Goal: Task Accomplishment & Management: Manage account settings

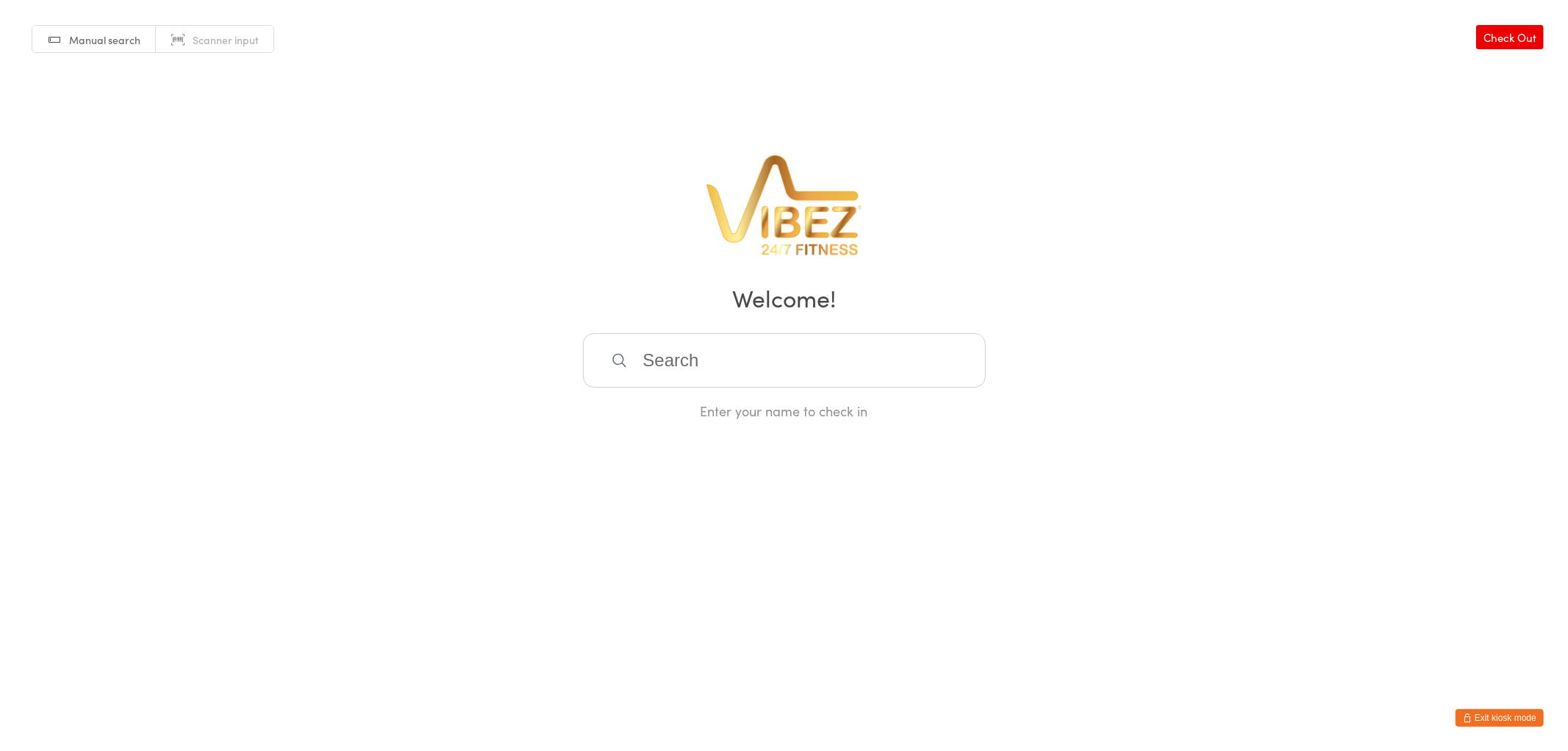
click at [660, 351] on input "search" at bounding box center [784, 360] width 403 height 54
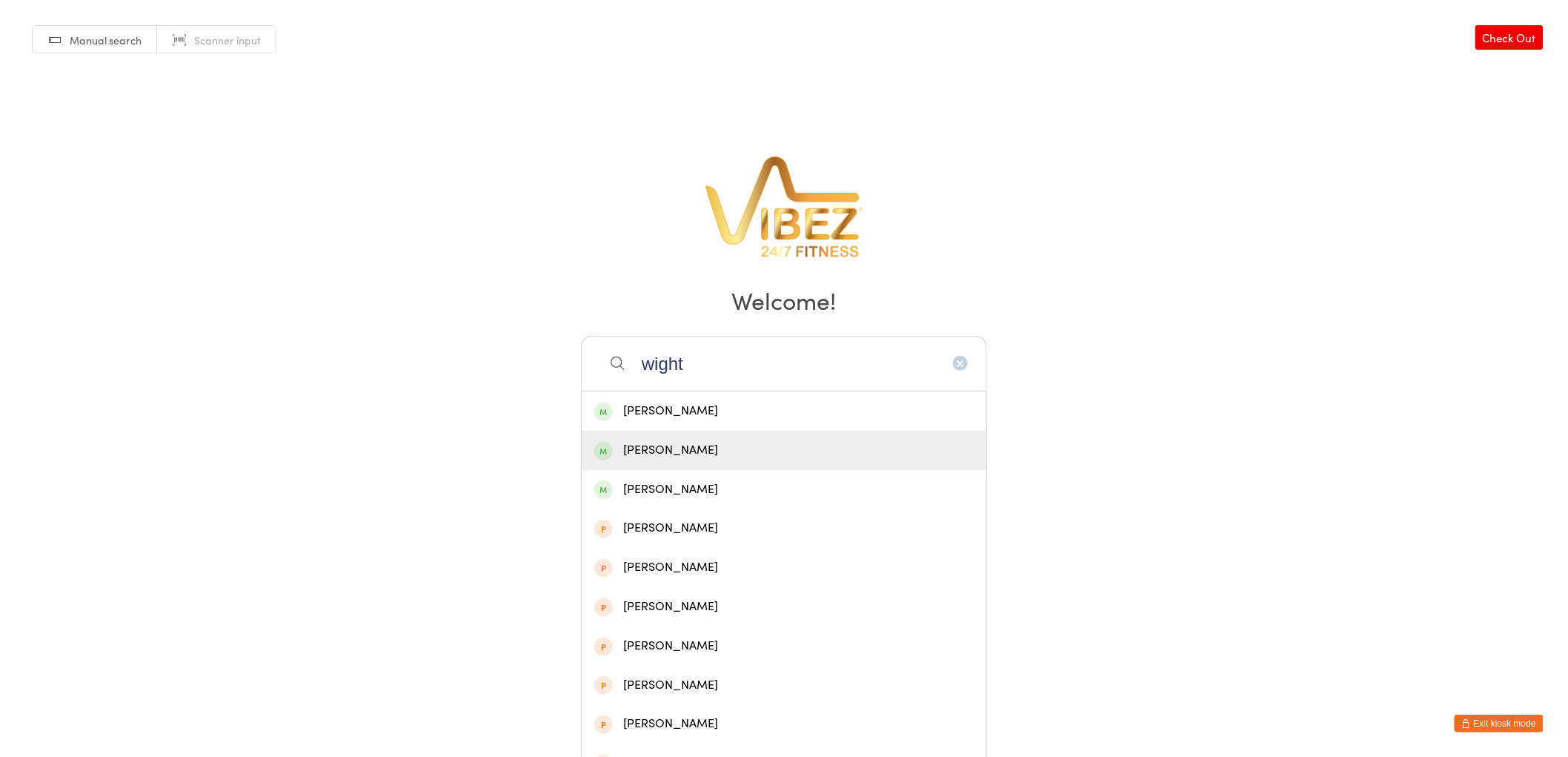
type input "wight"
click at [675, 449] on div "[PERSON_NAME]" at bounding box center [784, 450] width 379 height 20
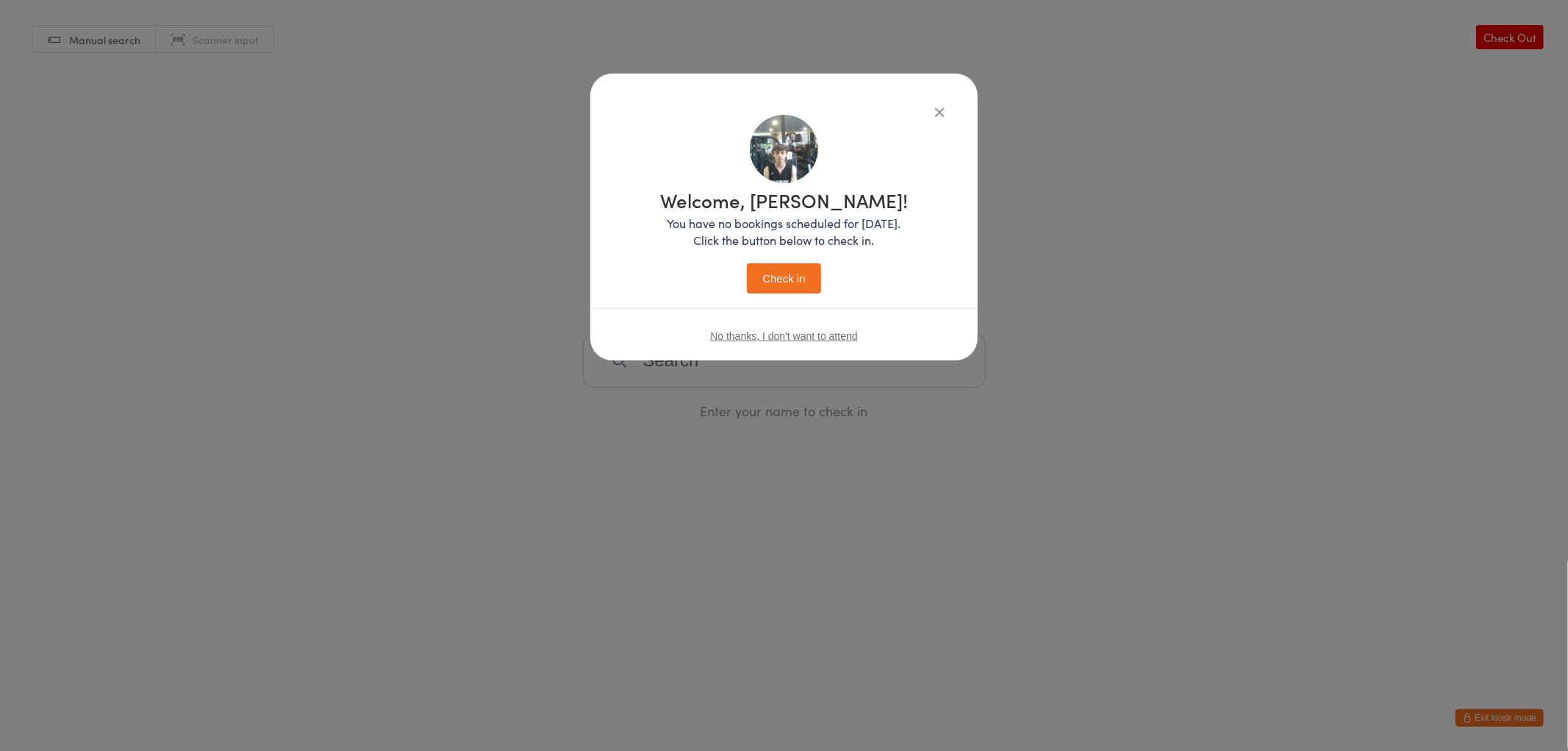
click at [776, 269] on button "Check in" at bounding box center [783, 278] width 73 height 30
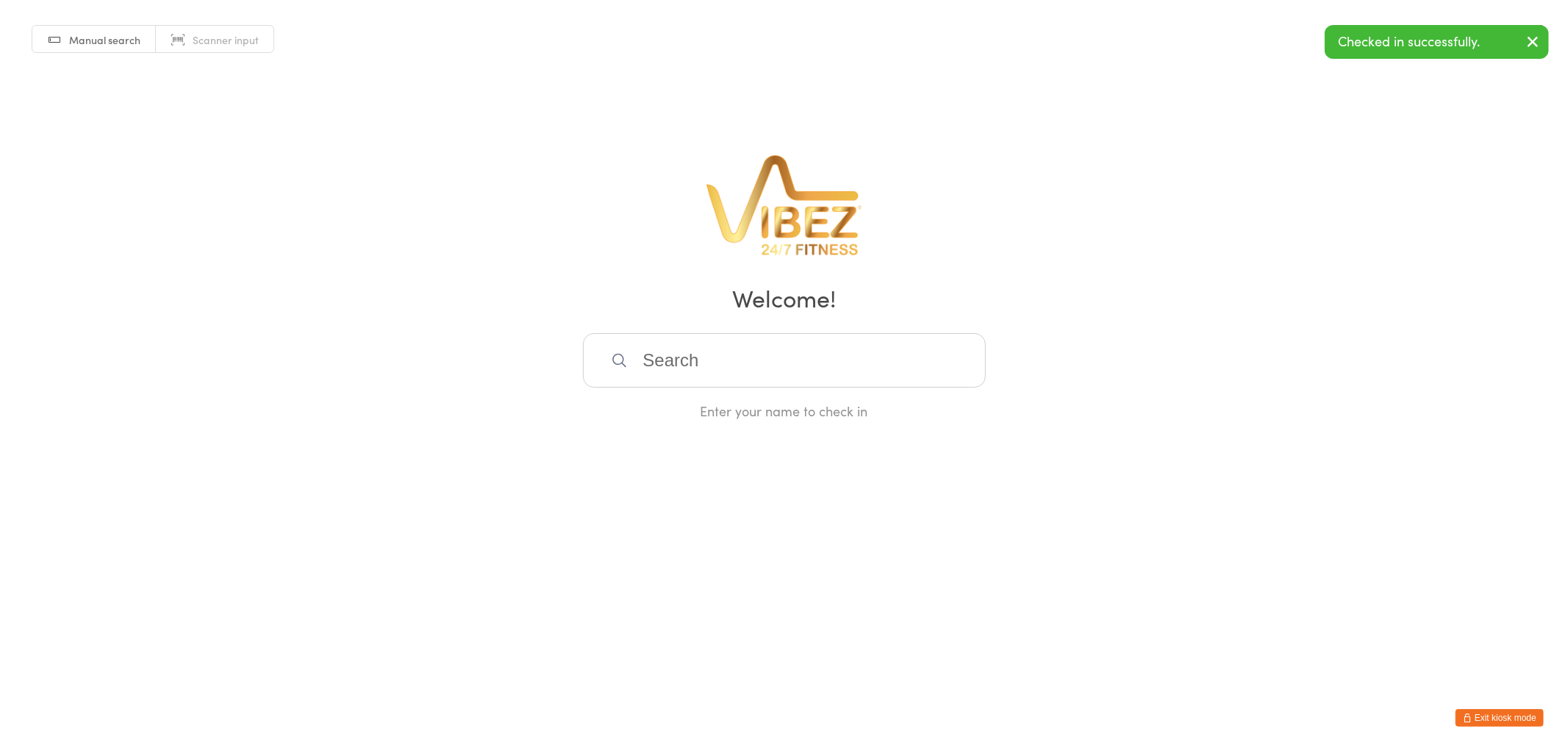
click at [1510, 719] on button "Exit kiosk mode" at bounding box center [1499, 718] width 88 height 18
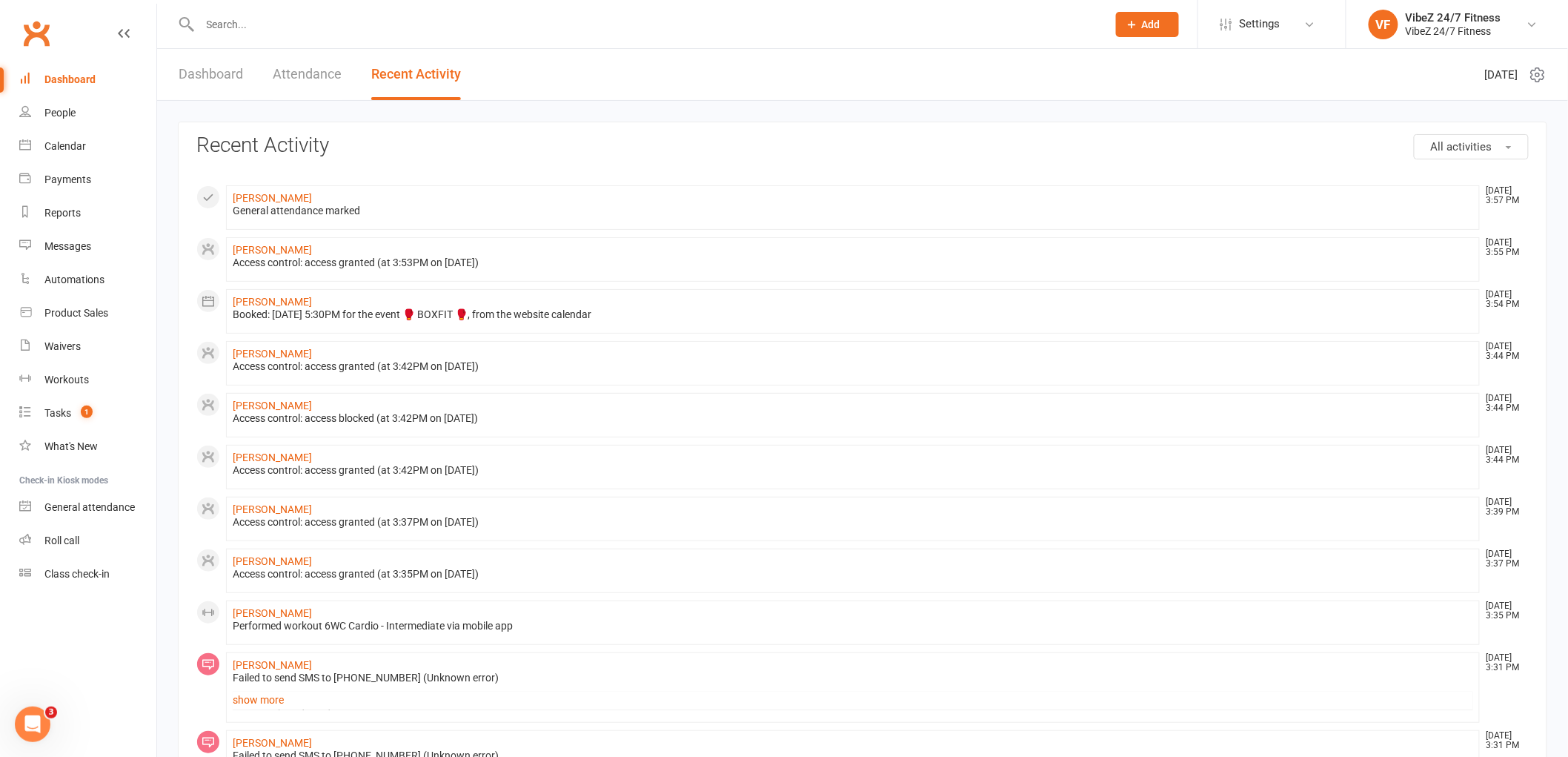
click at [255, 26] on input "text" at bounding box center [646, 25] width 902 height 21
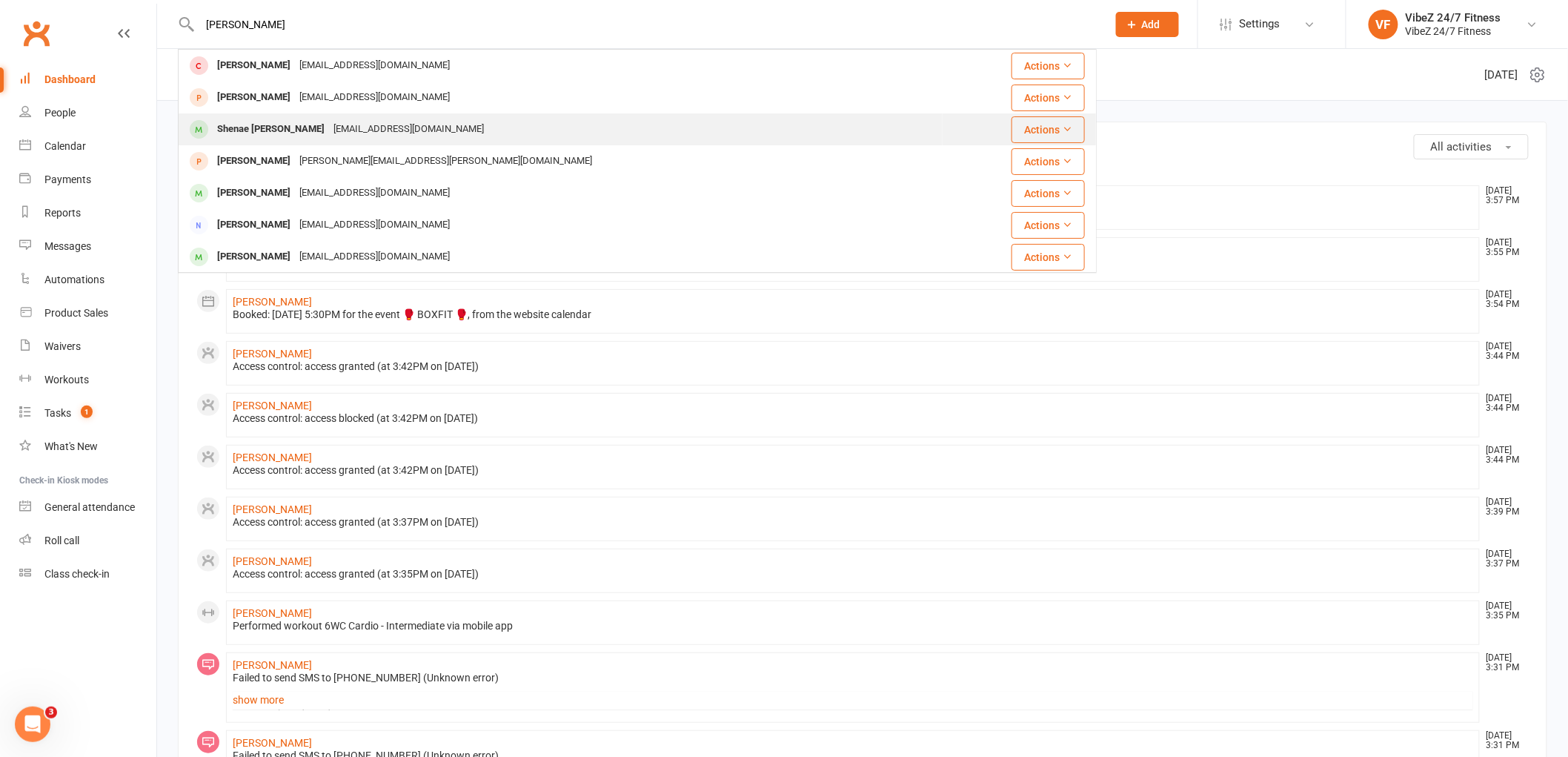
type input "[PERSON_NAME]"
click at [329, 131] on div "[EMAIL_ADDRESS][DOMAIN_NAME]" at bounding box center [408, 129] width 159 height 22
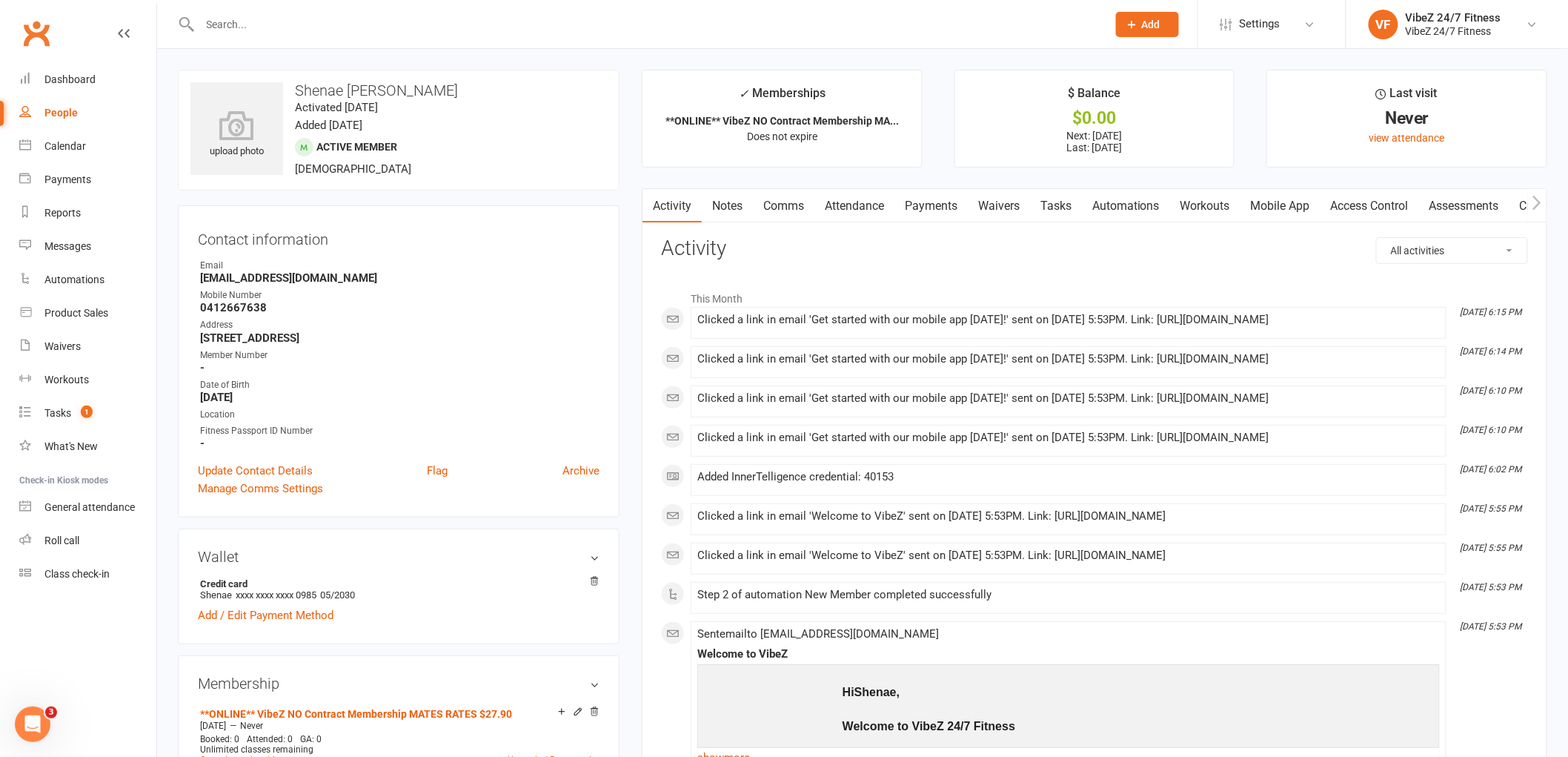
click at [734, 199] on link "Notes" at bounding box center [727, 206] width 51 height 34
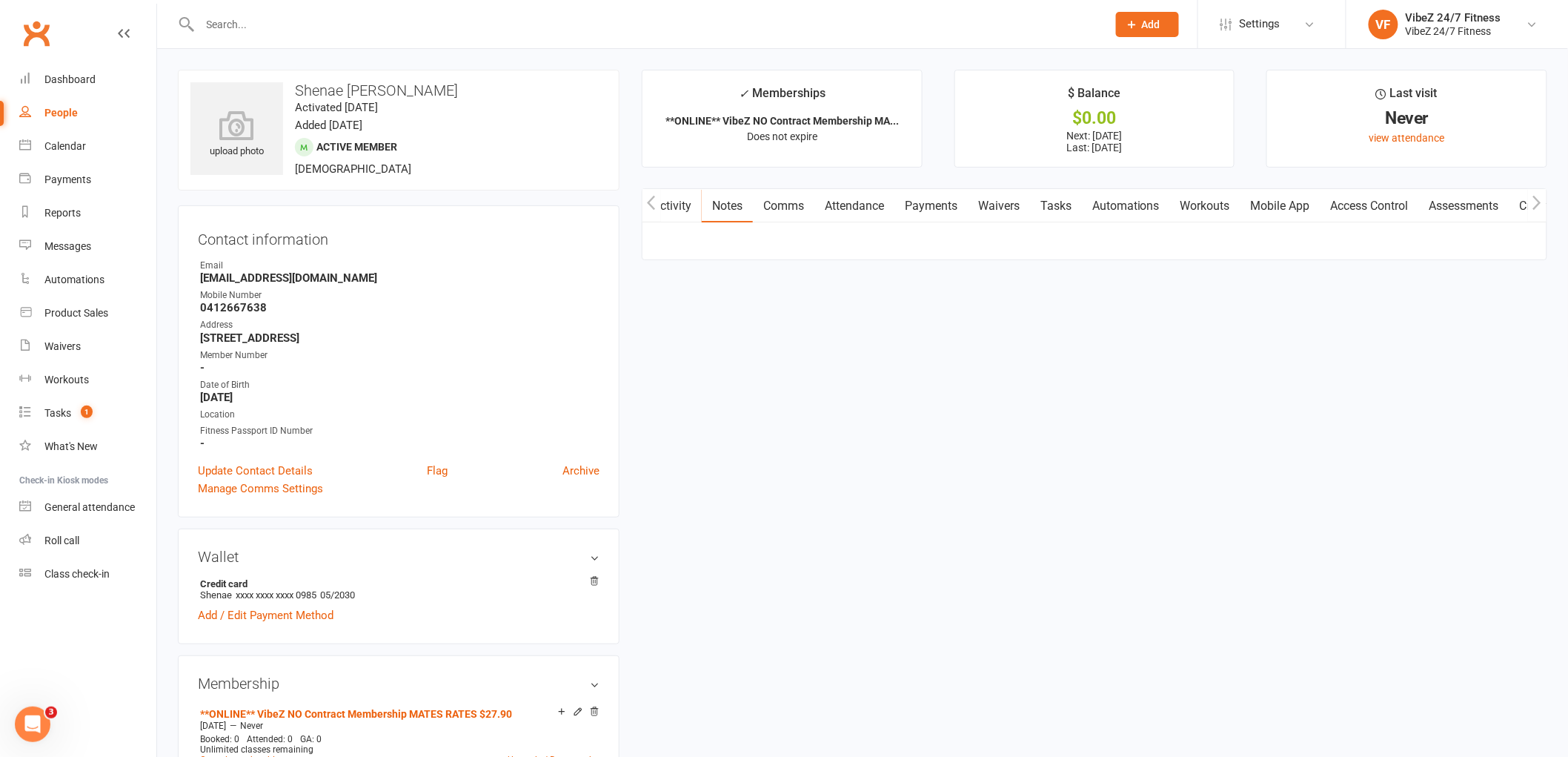
scroll to position [0, 2]
click at [1508, 248] on button "+ New Note" at bounding box center [1488, 251] width 79 height 27
click at [868, 299] on input "text" at bounding box center [1095, 311] width 867 height 31
type input "11/8 -- coming tomorrow"
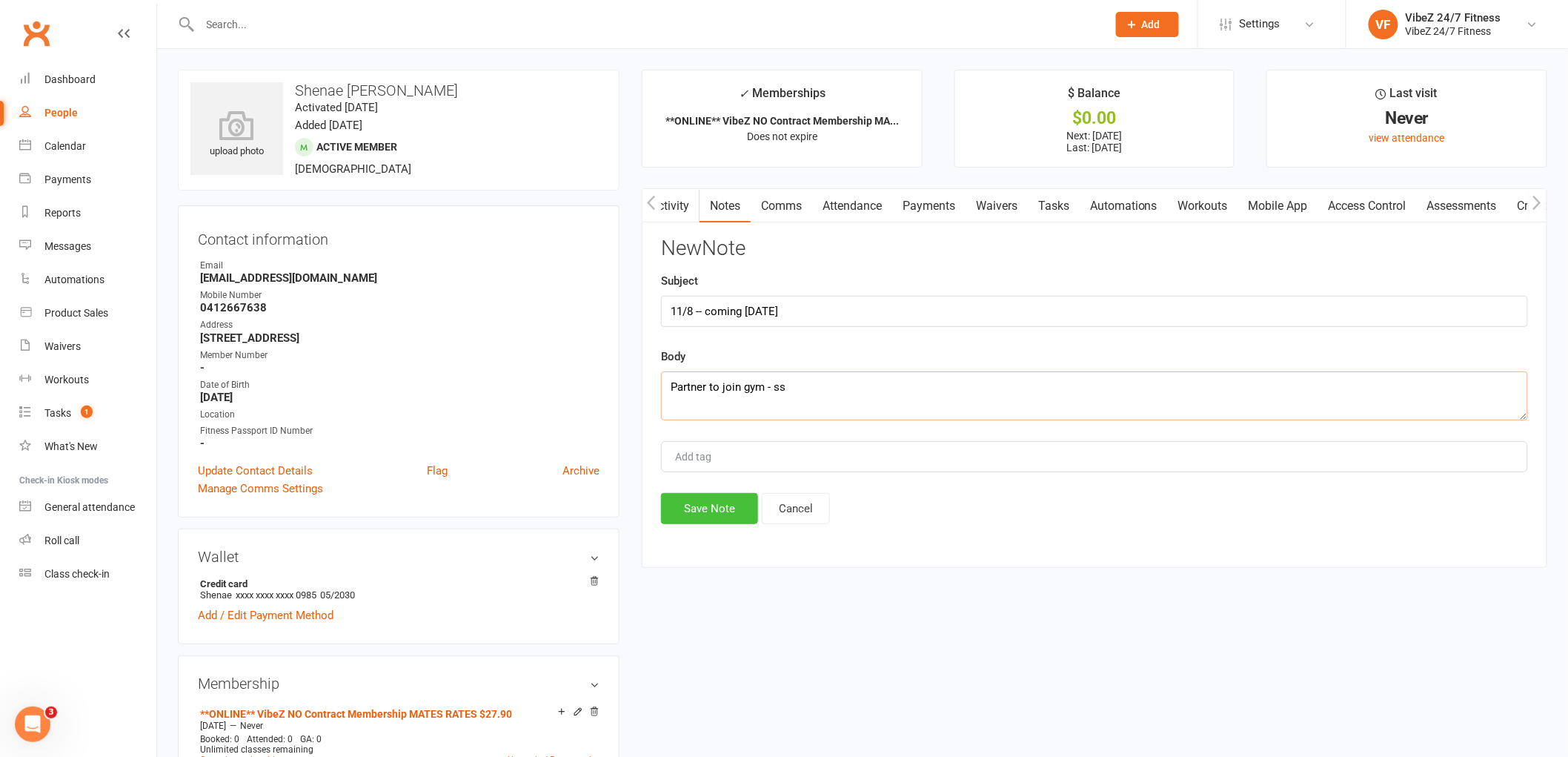
type textarea "Partner to join gym - ss"
drag, startPoint x: 690, startPoint y: 501, endPoint x: 737, endPoint y: 576, distance: 88.5
click at [690, 502] on button "Save Note" at bounding box center [710, 508] width 97 height 31
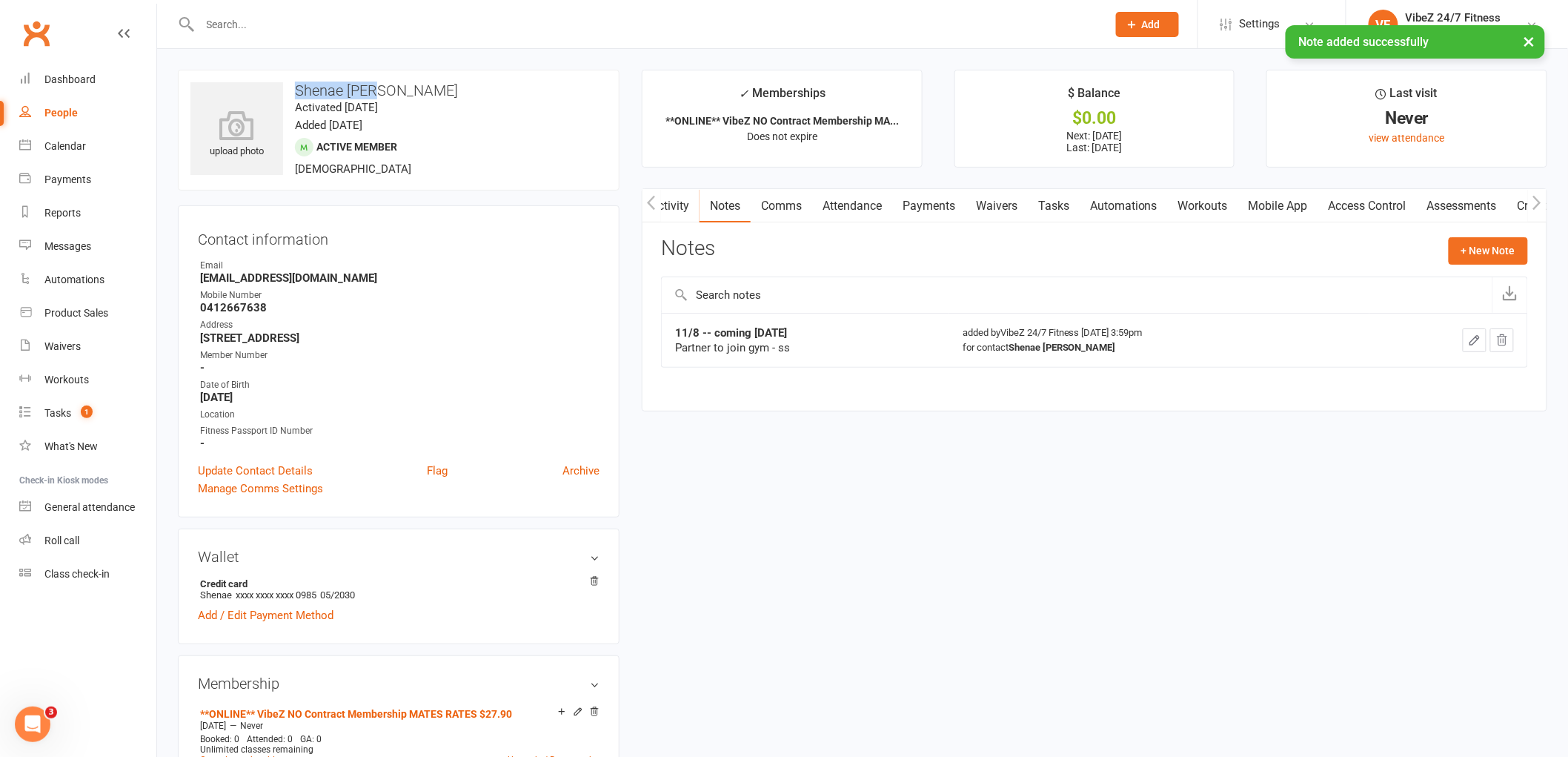
drag, startPoint x: 373, startPoint y: 87, endPoint x: 298, endPoint y: 87, distance: 75.0
click at [298, 87] on h3 "Shenae Kirk" at bounding box center [399, 90] width 416 height 16
copy h3 "Shenae Kirk"
click at [107, 80] on link "Dashboard" at bounding box center [88, 79] width 137 height 34
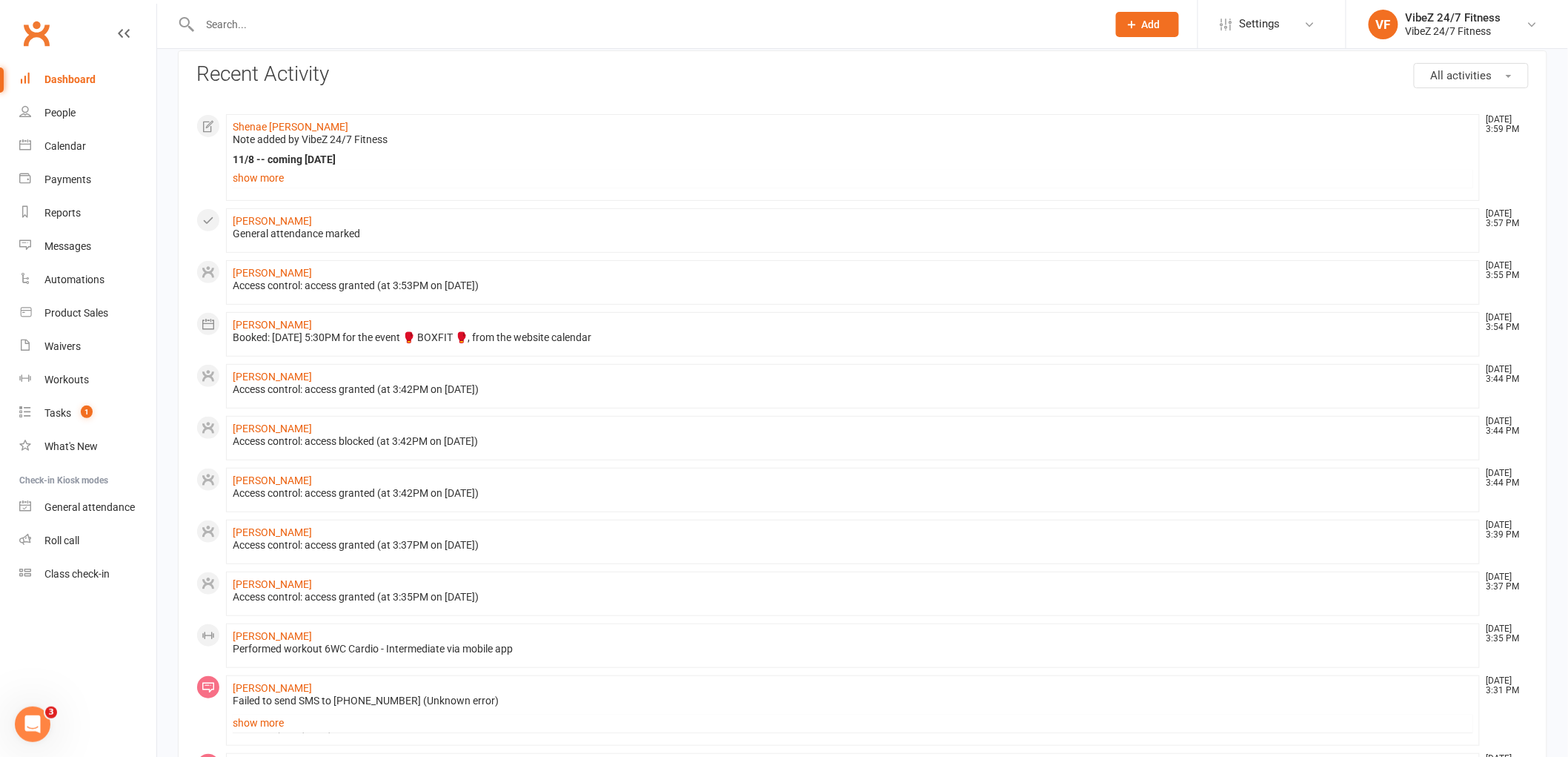
scroll to position [164, 0]
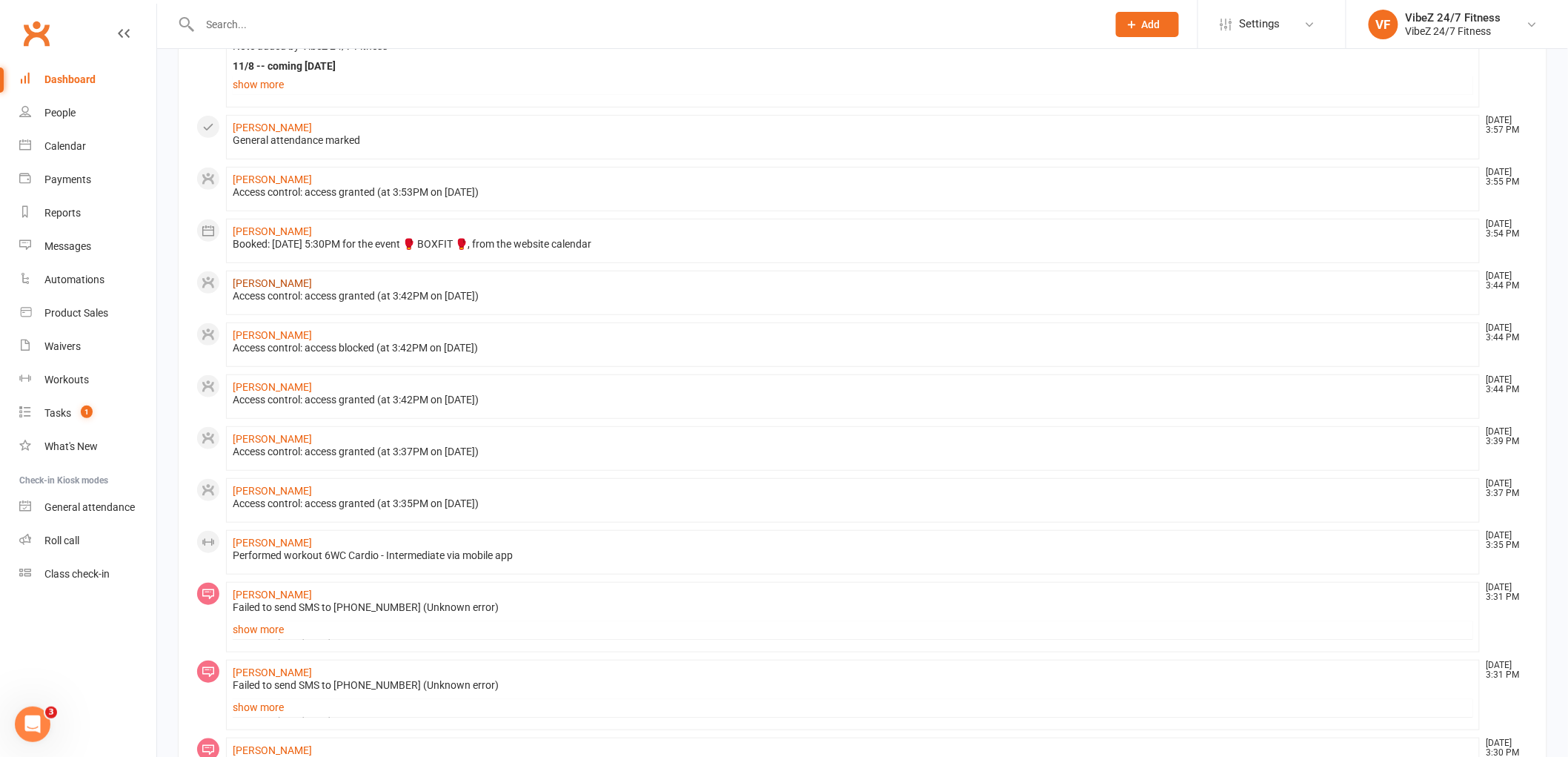
click at [253, 284] on link "Luke Husking" at bounding box center [272, 283] width 79 height 12
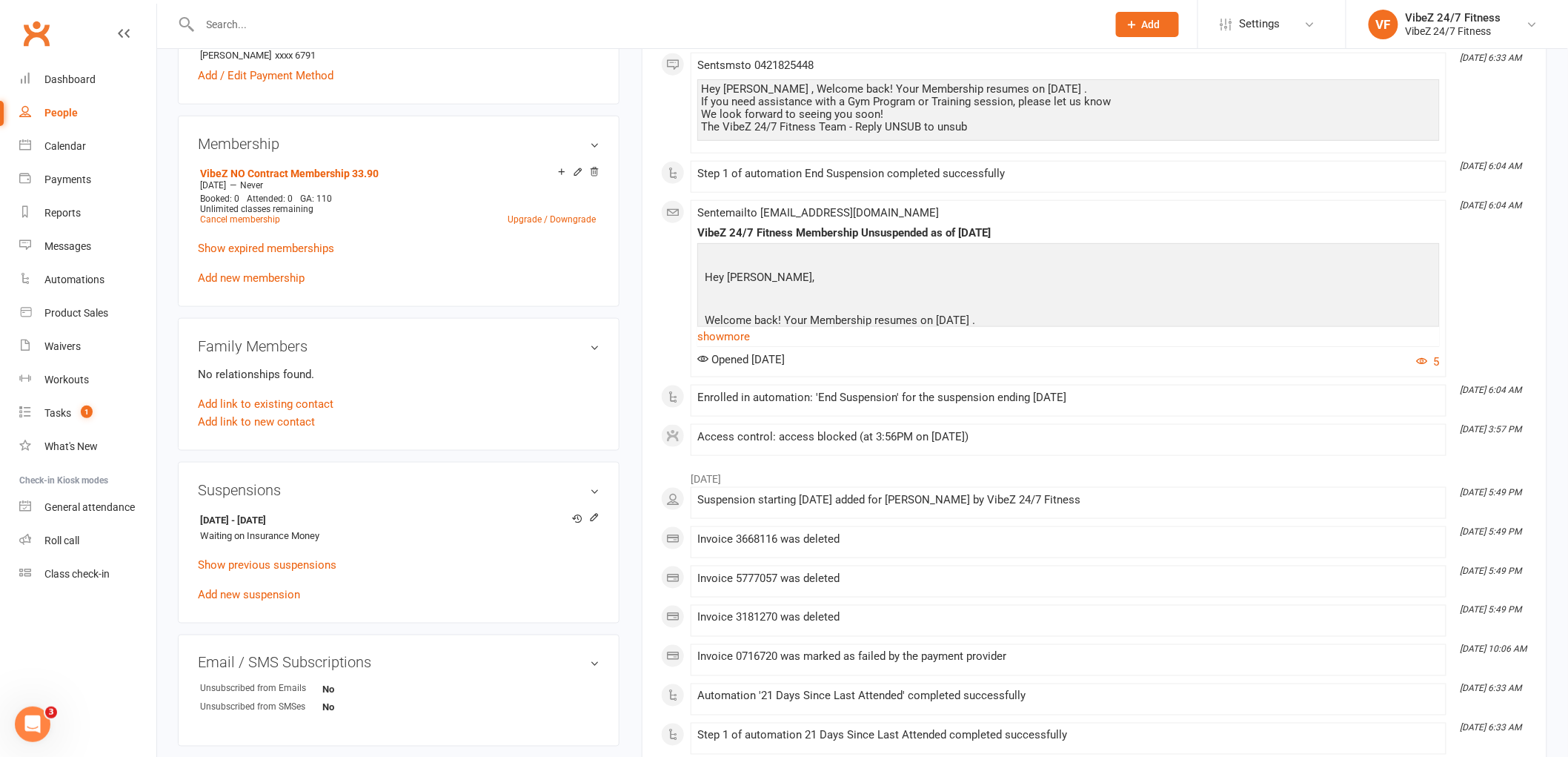
scroll to position [658, 0]
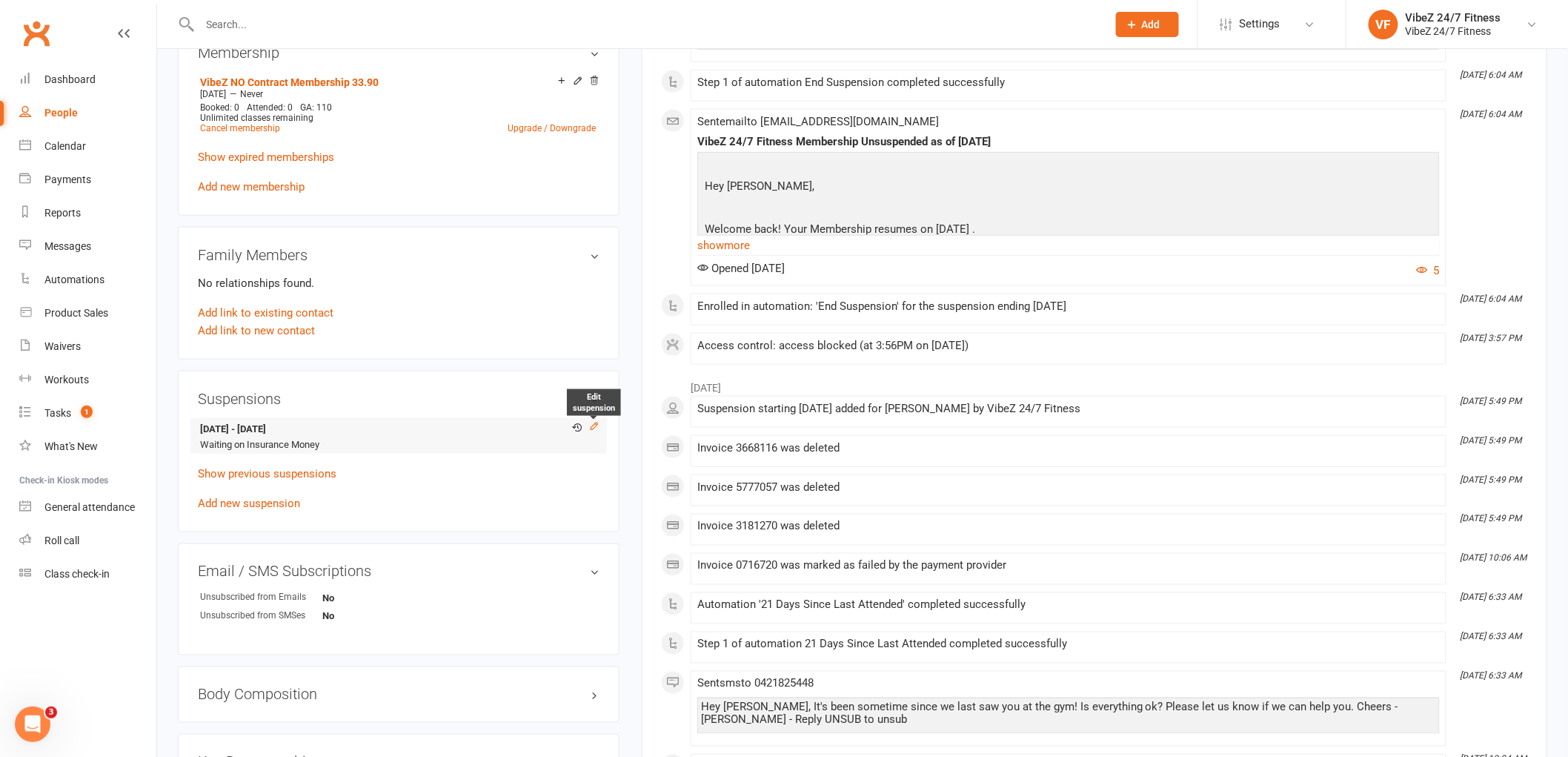
click at [589, 426] on icon at bounding box center [594, 426] width 10 height 10
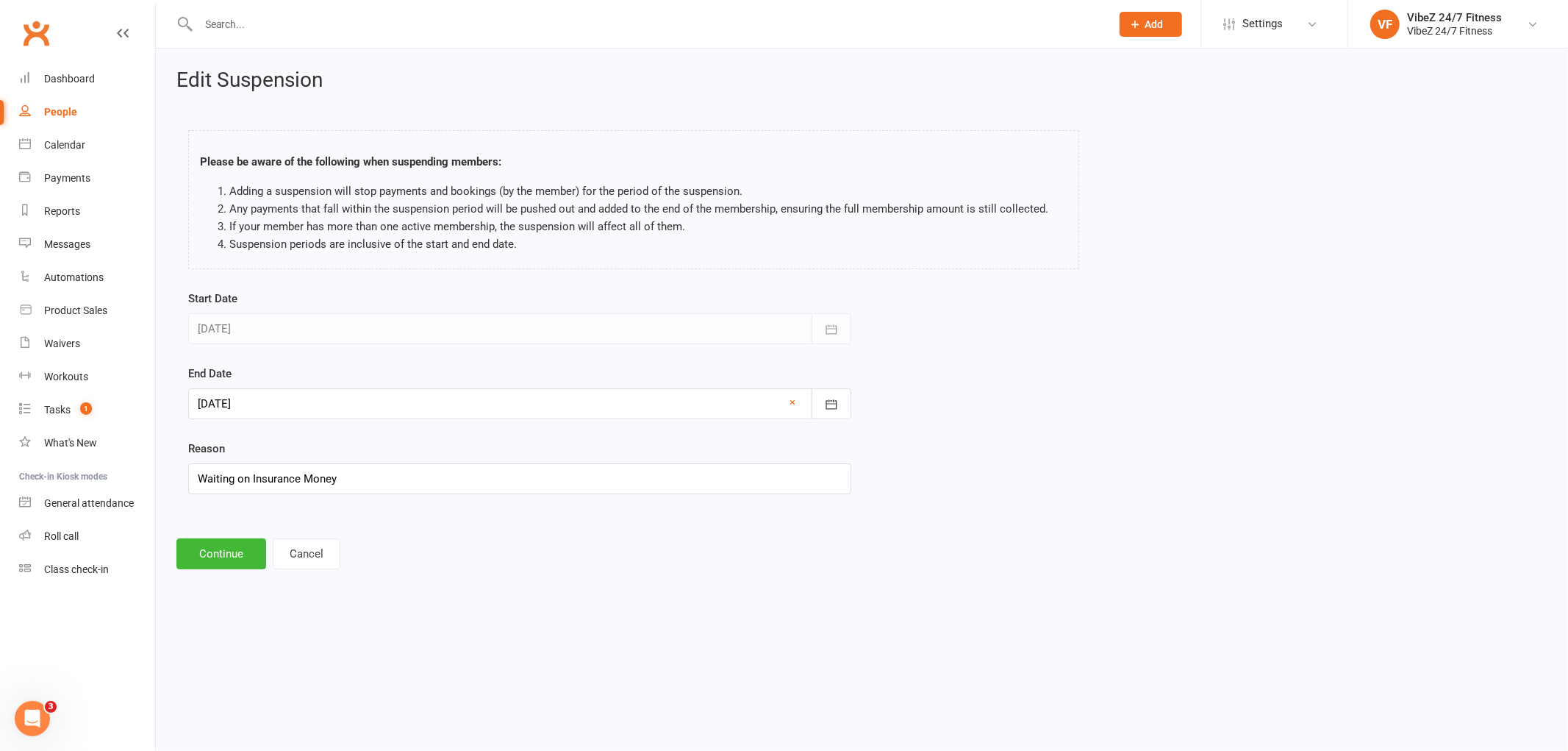
click at [280, 400] on div at bounding box center [520, 404] width 663 height 31
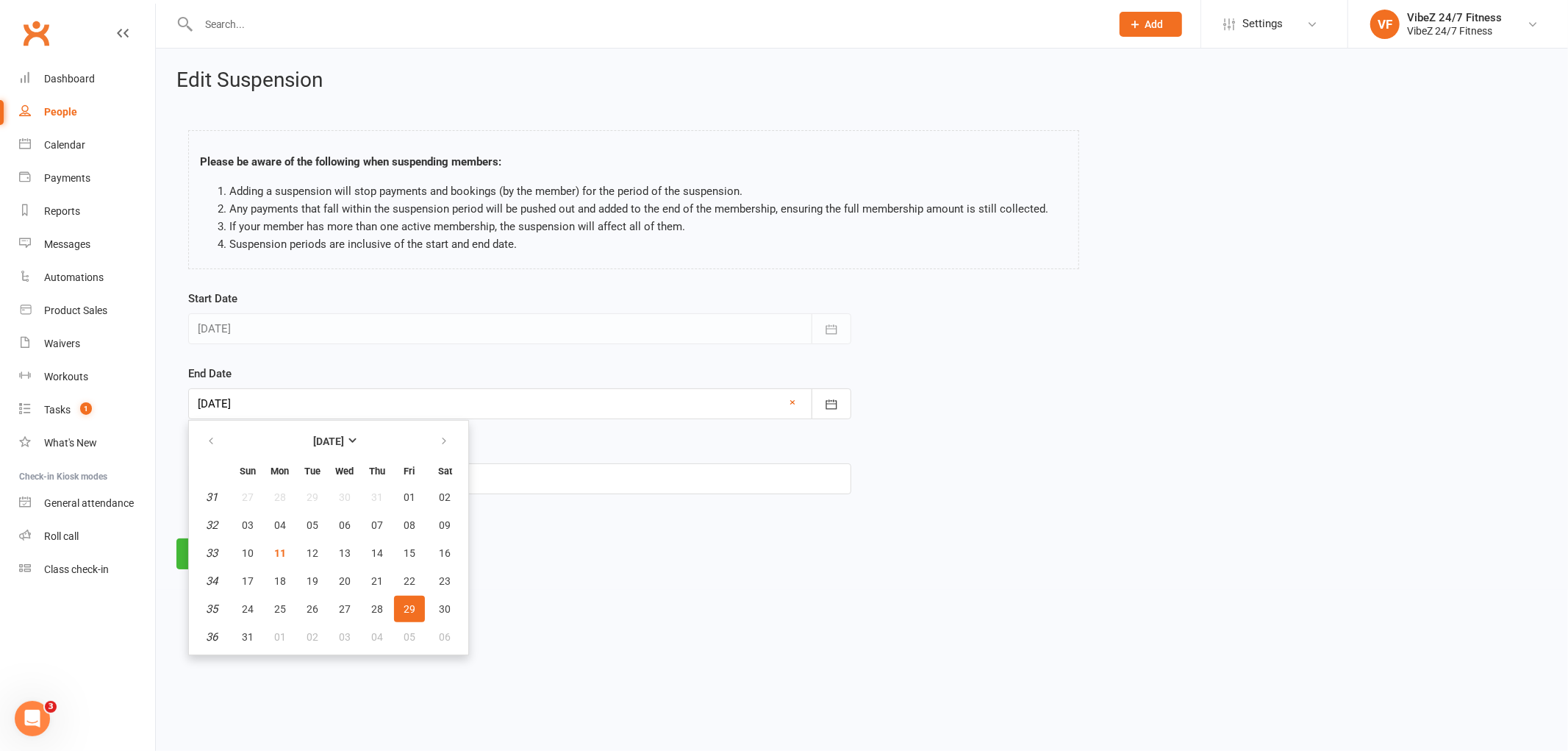
click at [280, 400] on div at bounding box center [520, 404] width 663 height 31
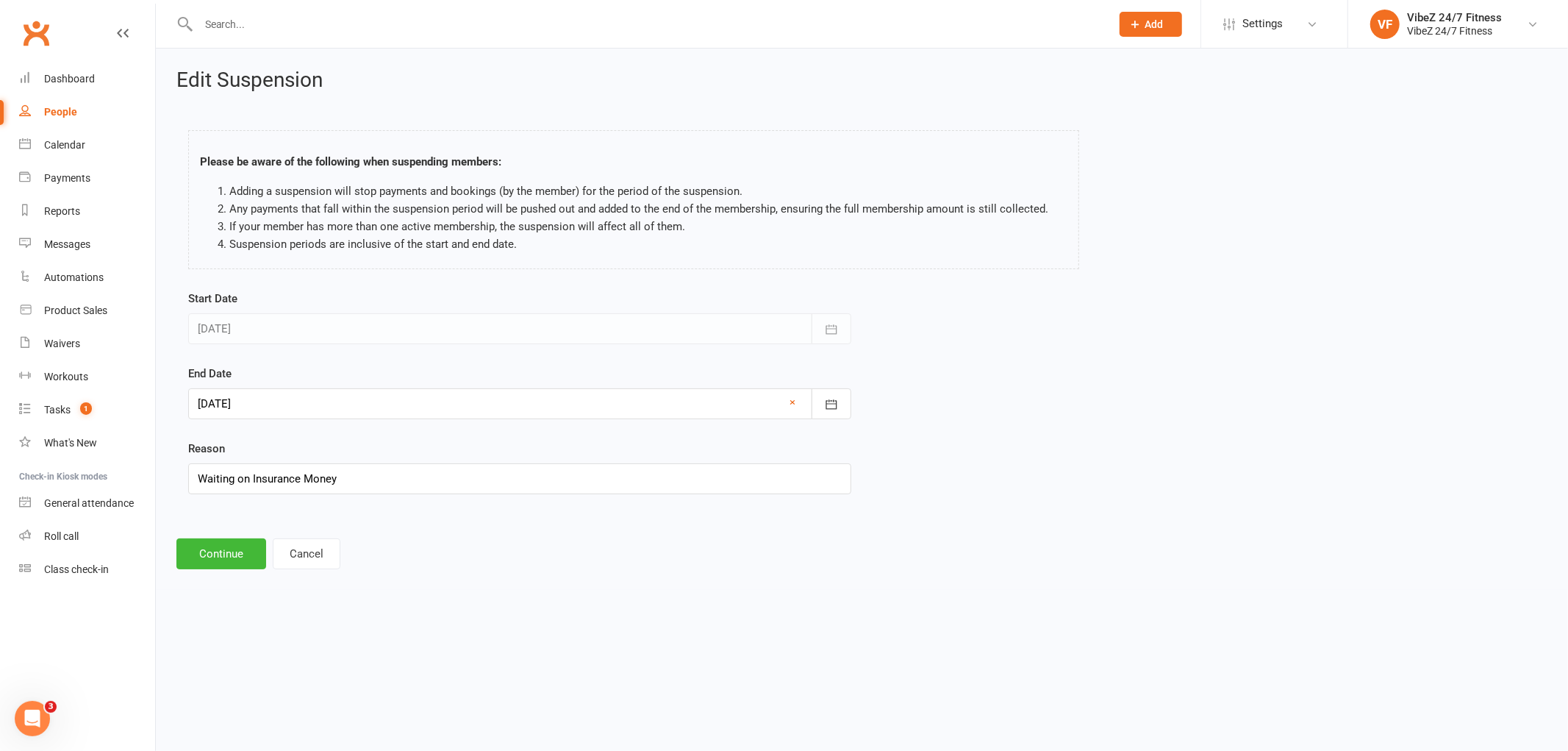
click at [280, 400] on div at bounding box center [520, 404] width 663 height 31
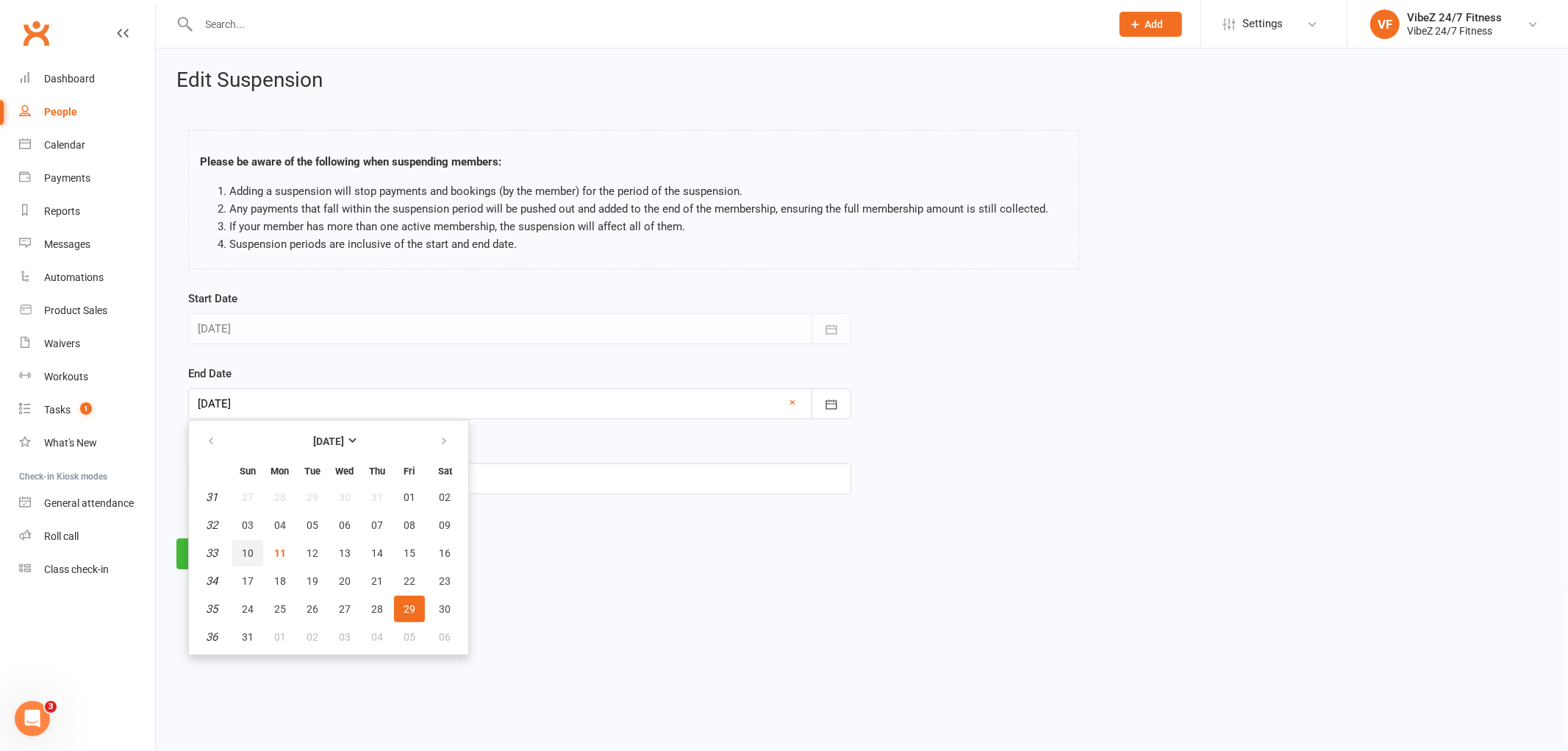
click at [246, 554] on span "10" at bounding box center [248, 553] width 12 height 12
type input "10 Aug 2025"
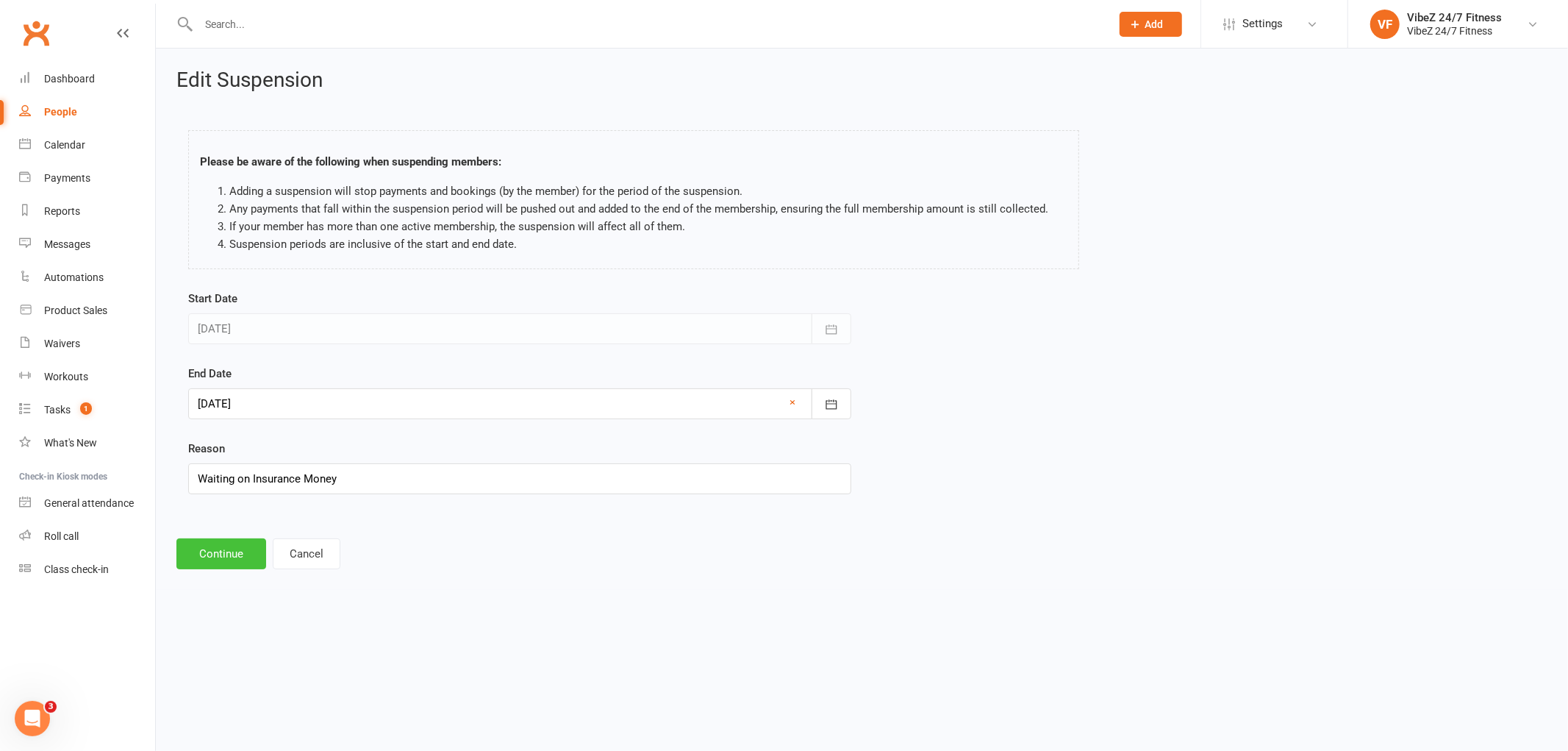
click at [224, 554] on button "Continue" at bounding box center [221, 554] width 90 height 31
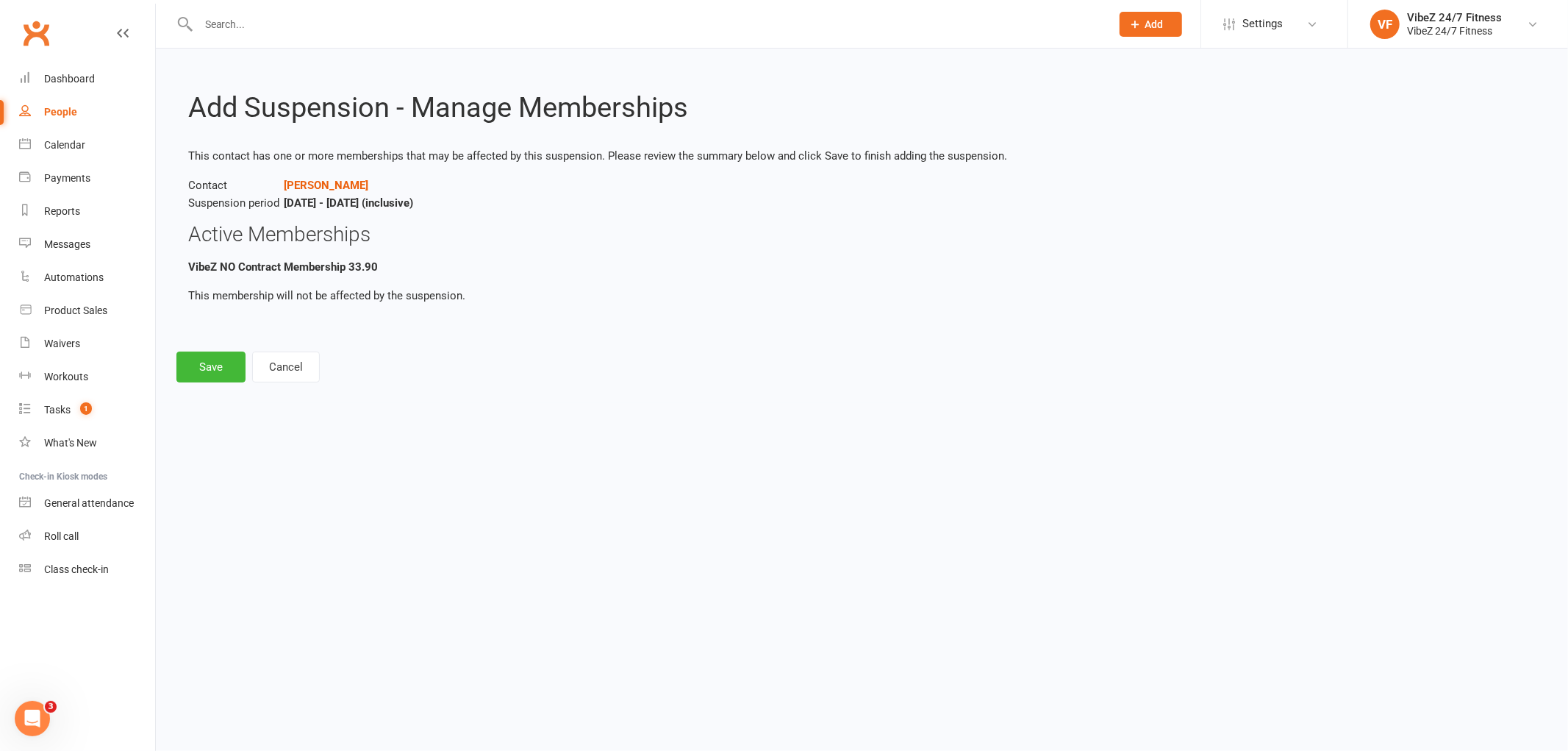
click at [215, 382] on div "Add Suspension - Manage Memberships This contact has one or more memberships th…" at bounding box center [862, 226] width 1413 height 355
click at [215, 372] on button "Save" at bounding box center [210, 367] width 69 height 31
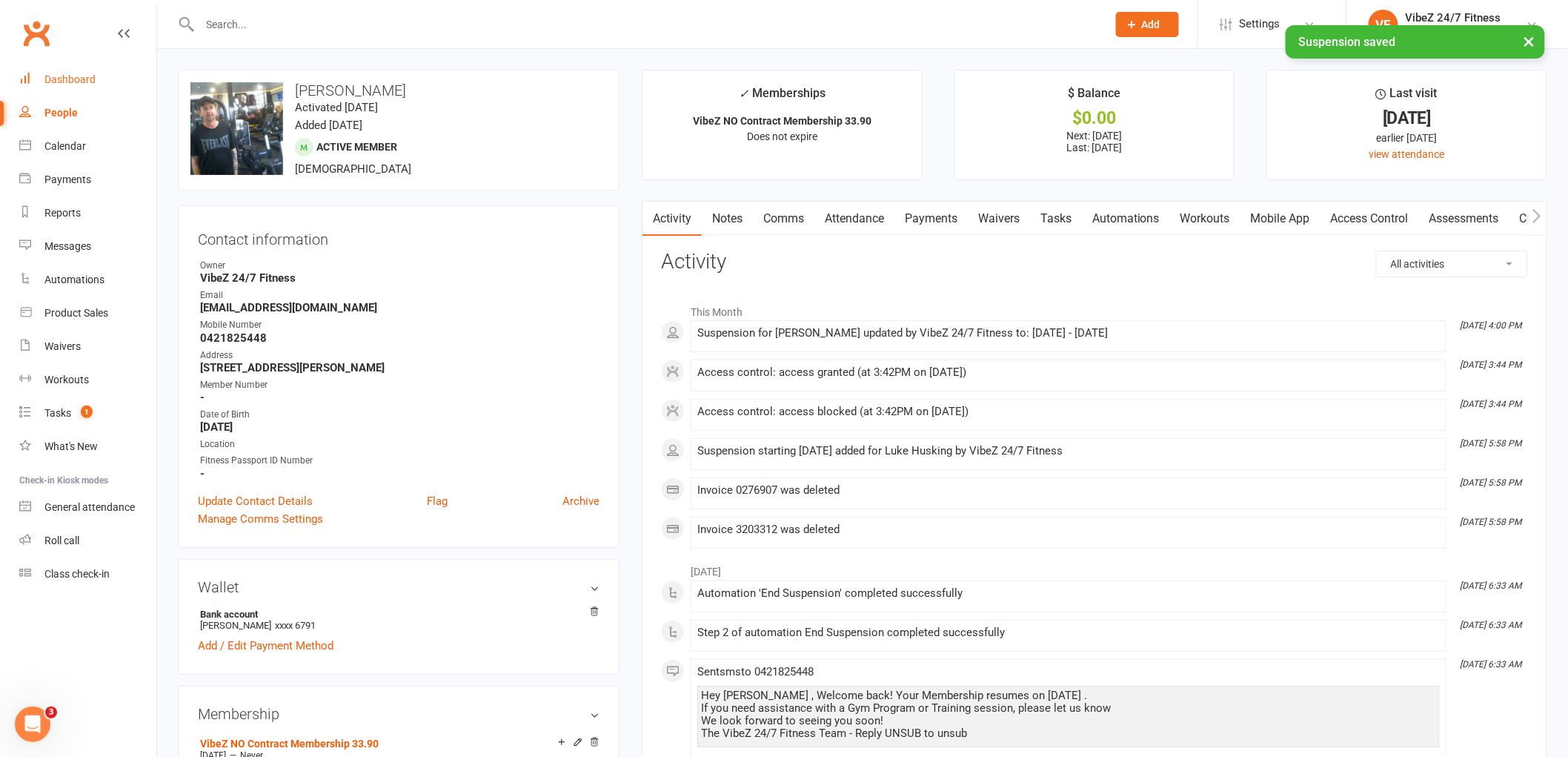
click at [57, 68] on link "Dashboard" at bounding box center [88, 79] width 137 height 34
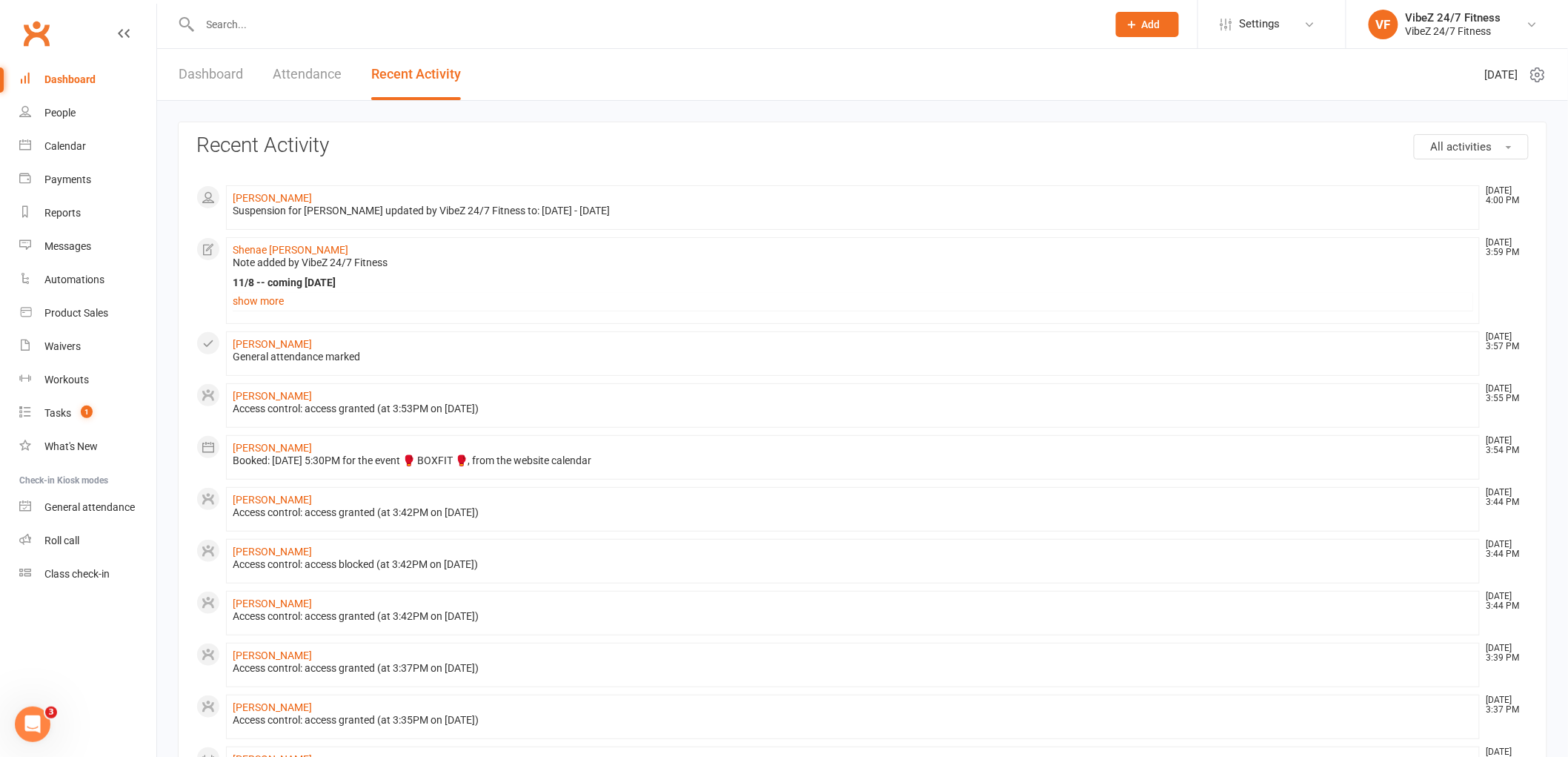
click at [204, 70] on link "Dashboard" at bounding box center [210, 75] width 64 height 52
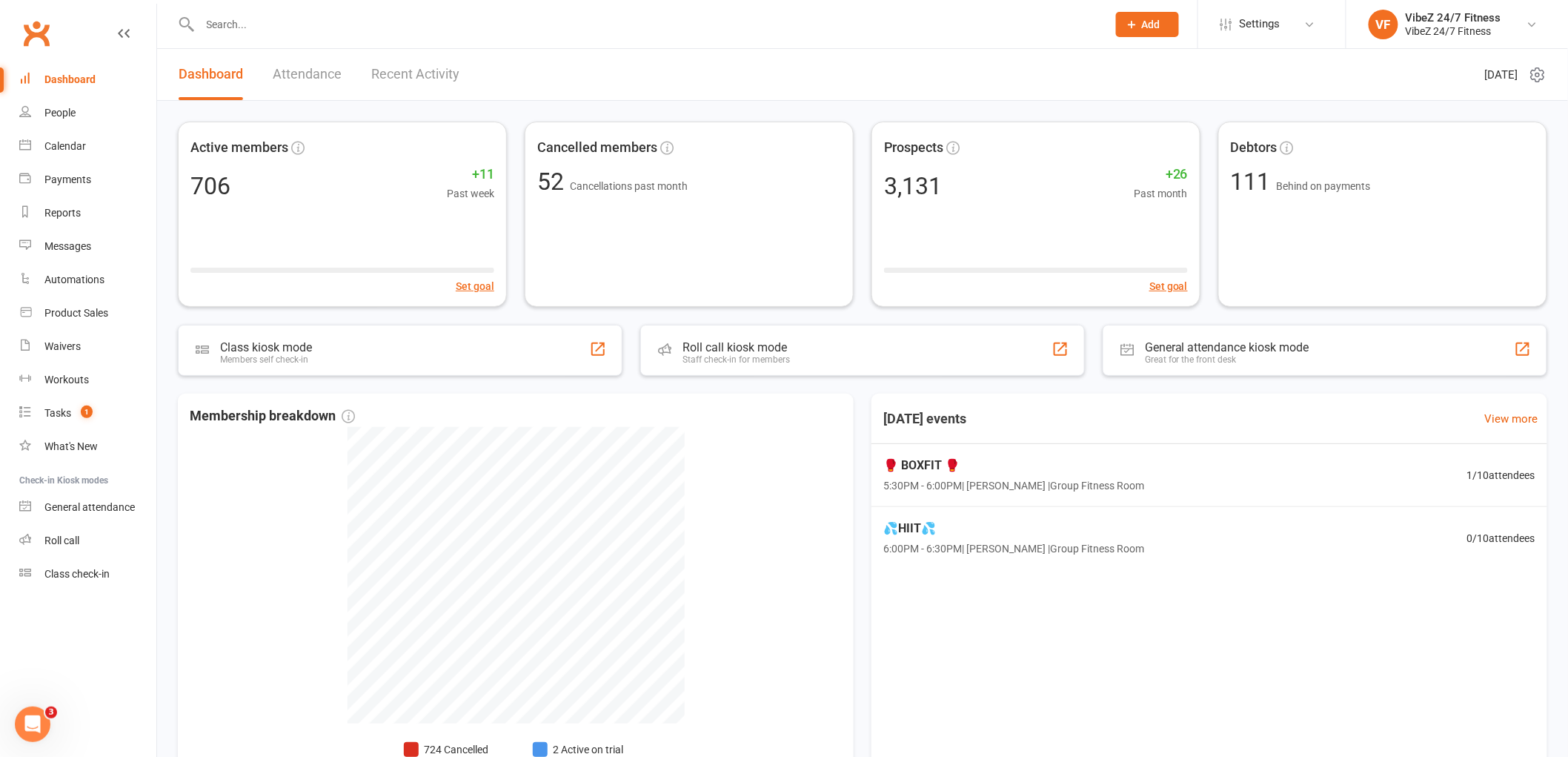
click at [438, 75] on link "Recent Activity" at bounding box center [416, 75] width 88 height 52
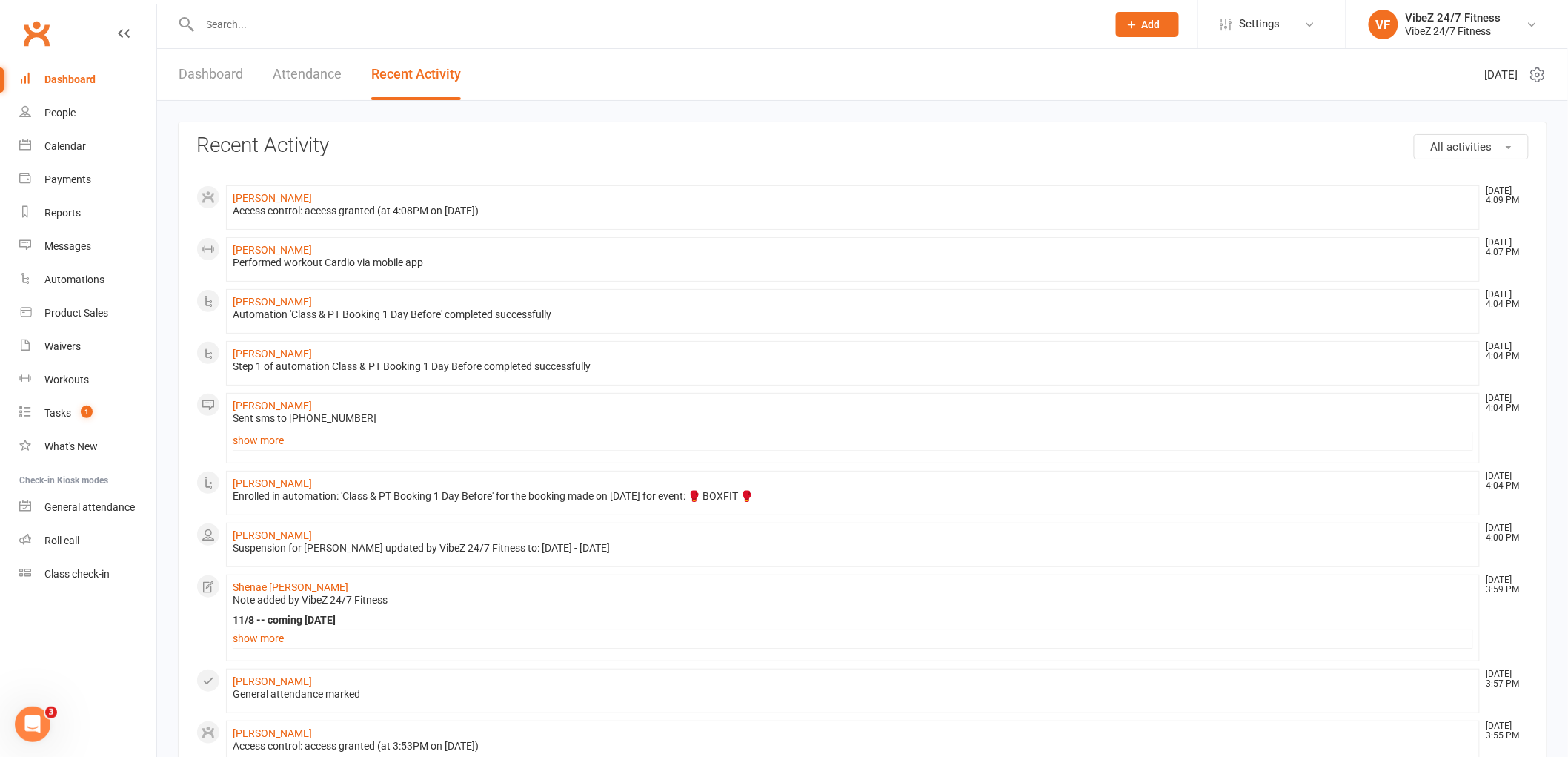
click at [201, 78] on link "Dashboard" at bounding box center [210, 75] width 64 height 52
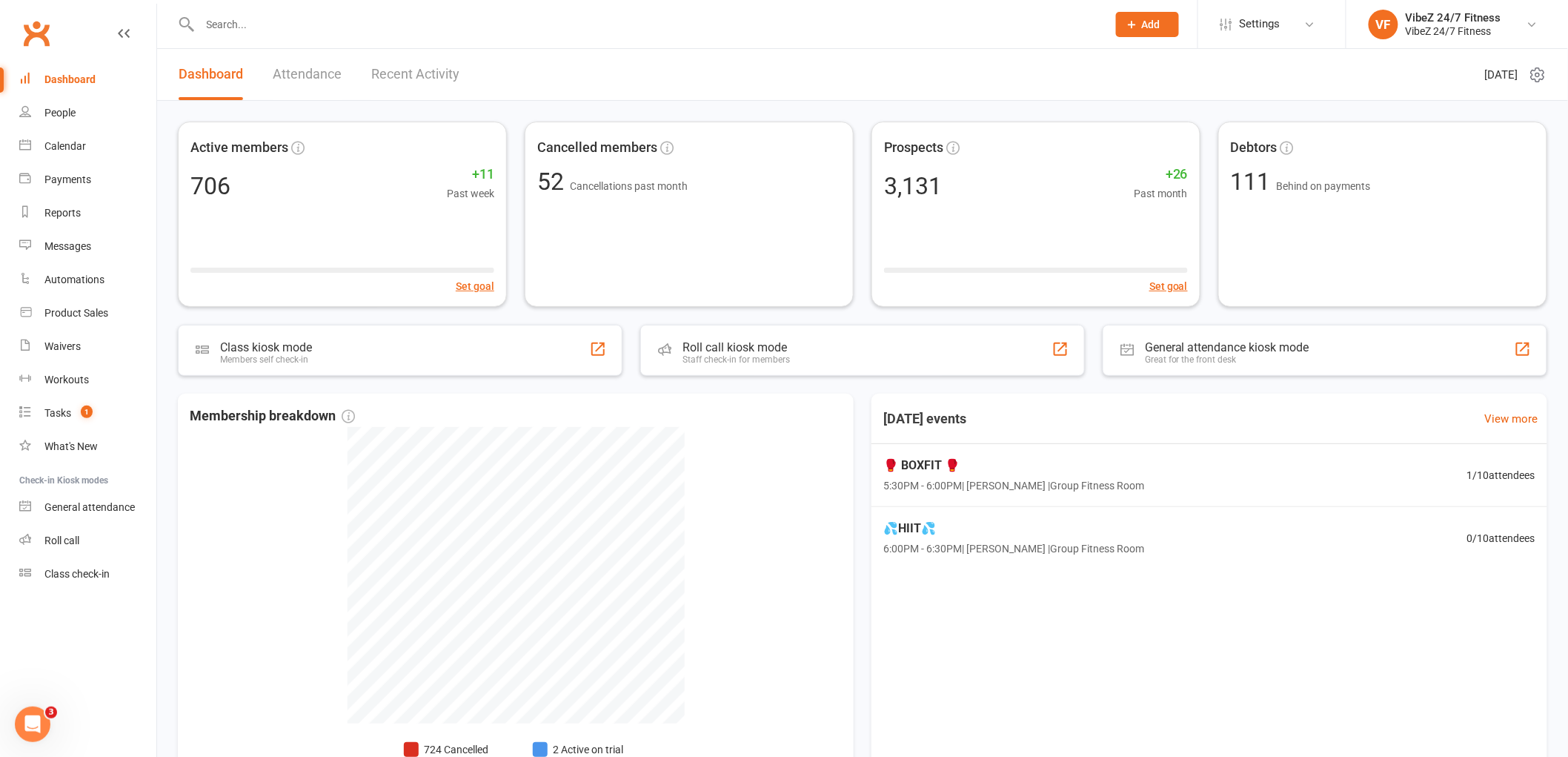
click at [386, 61] on link "Recent Activity" at bounding box center [416, 75] width 88 height 52
